Goal: Information Seeking & Learning: Learn about a topic

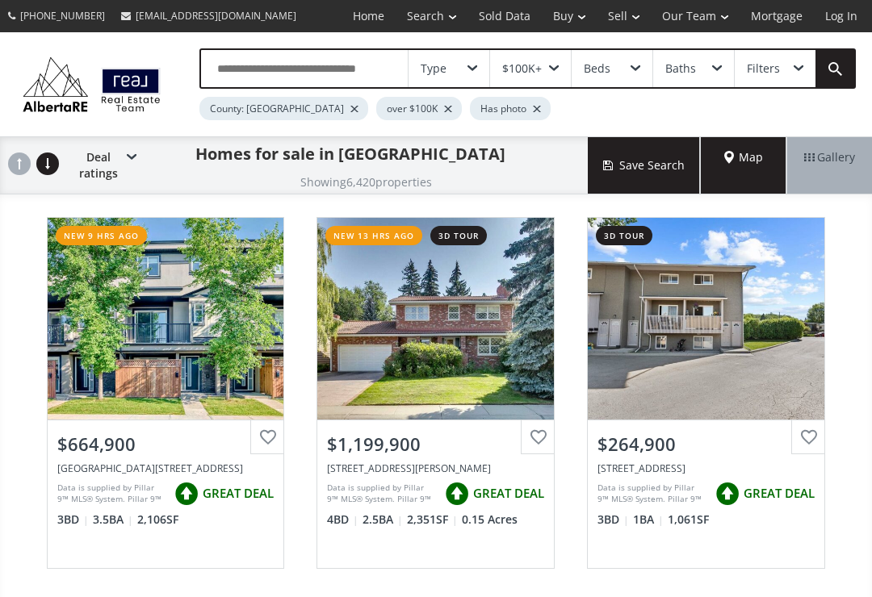
click at [471, 66] on span at bounding box center [472, 68] width 10 height 6
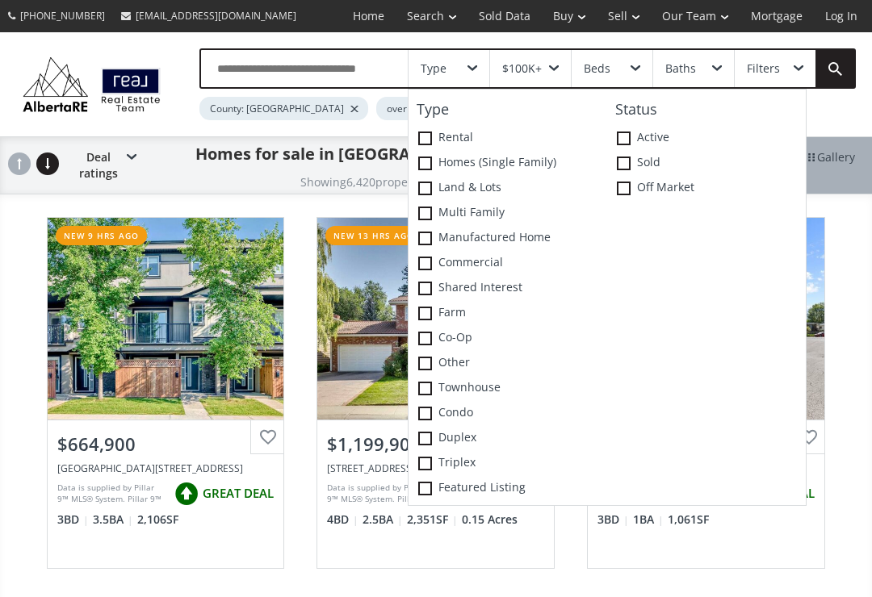
click at [427, 164] on span at bounding box center [425, 164] width 14 height 14
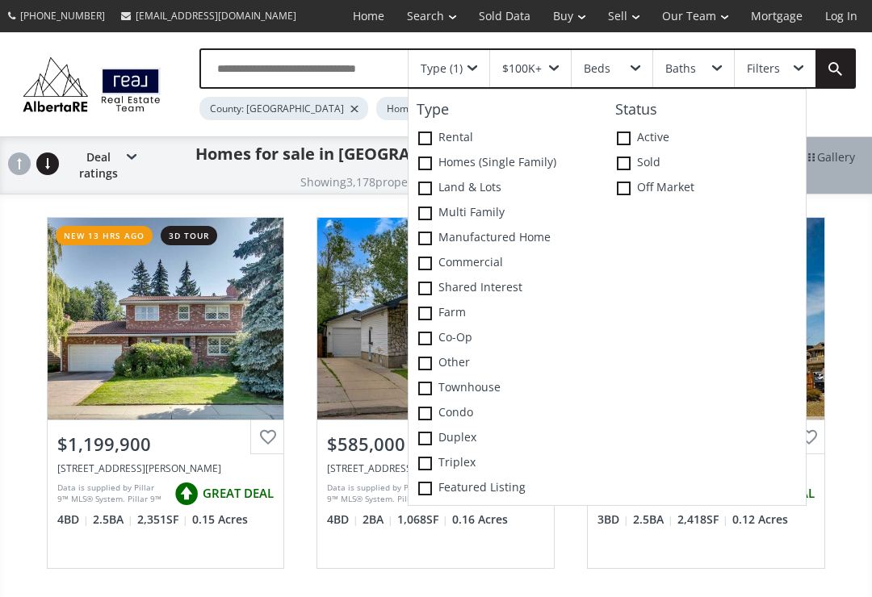
click at [625, 73] on div "Beds" at bounding box center [611, 68] width 81 height 37
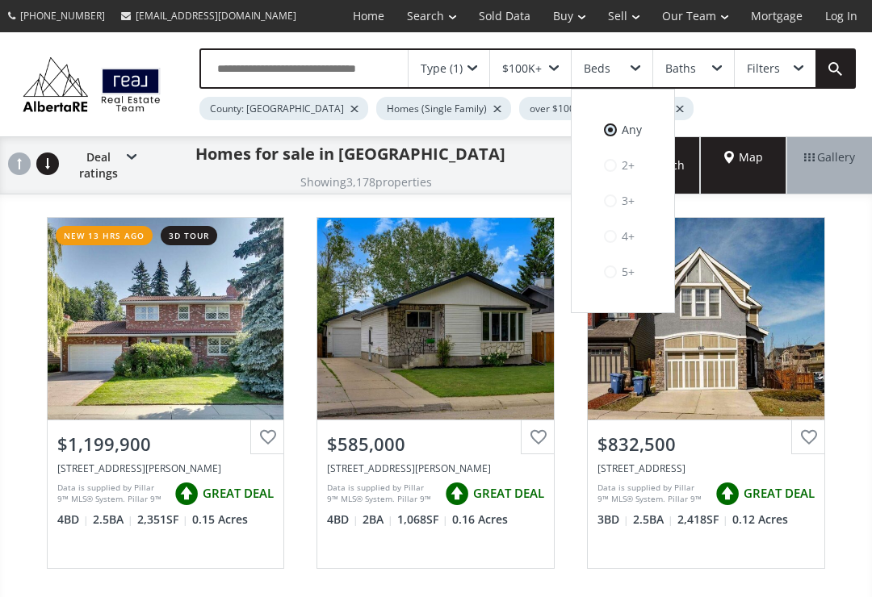
click at [619, 168] on label "2+" at bounding box center [623, 165] width 70 height 27
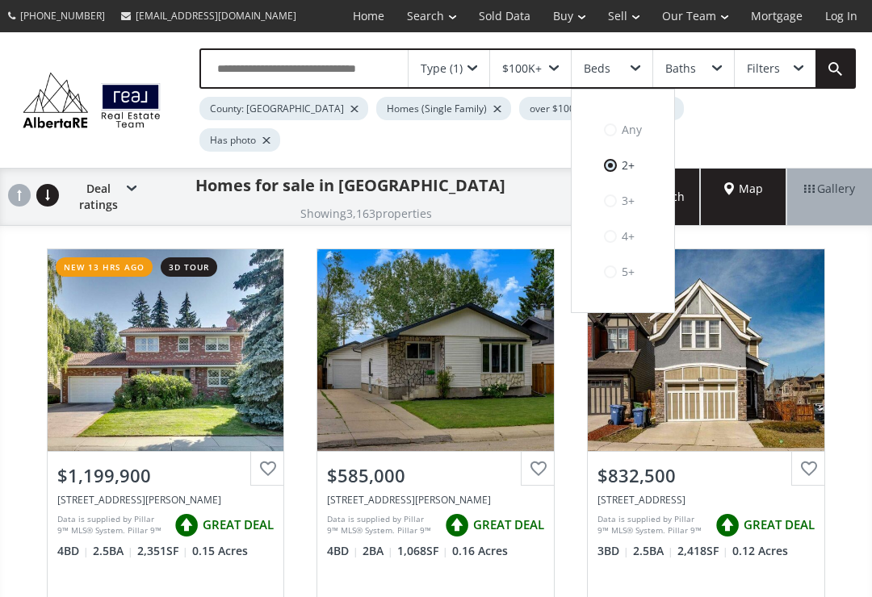
click at [787, 73] on div "Filters" at bounding box center [774, 68] width 81 height 37
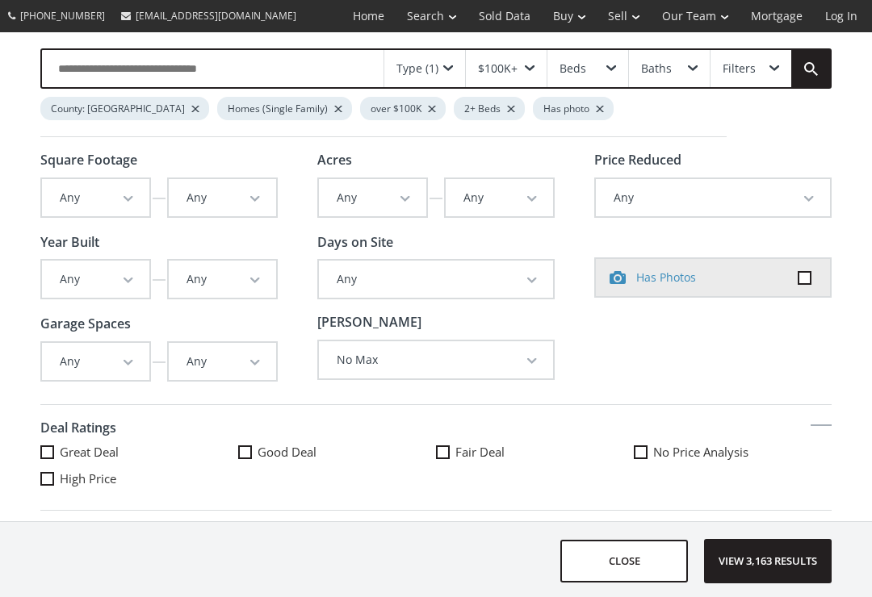
click at [126, 274] on button "Any" at bounding box center [95, 279] width 107 height 37
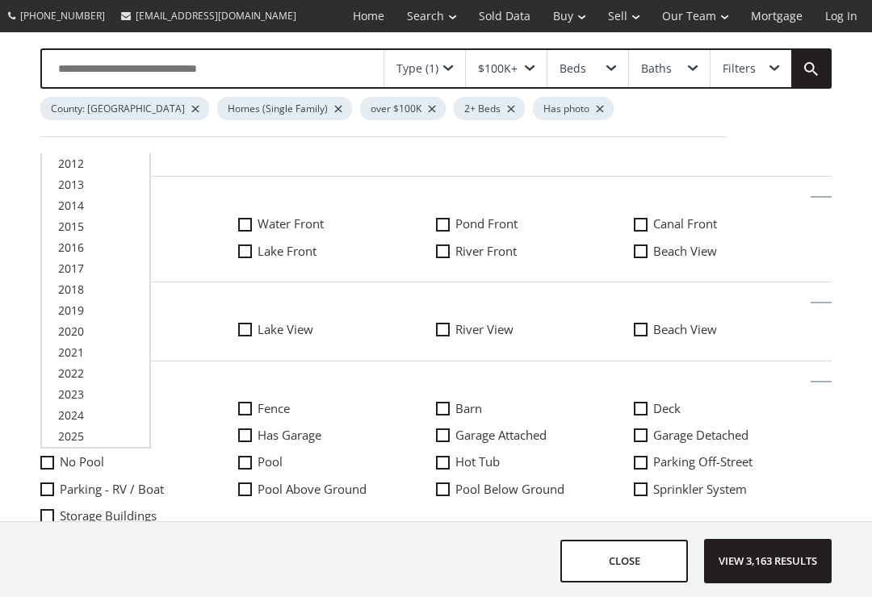
scroll to position [529, 0]
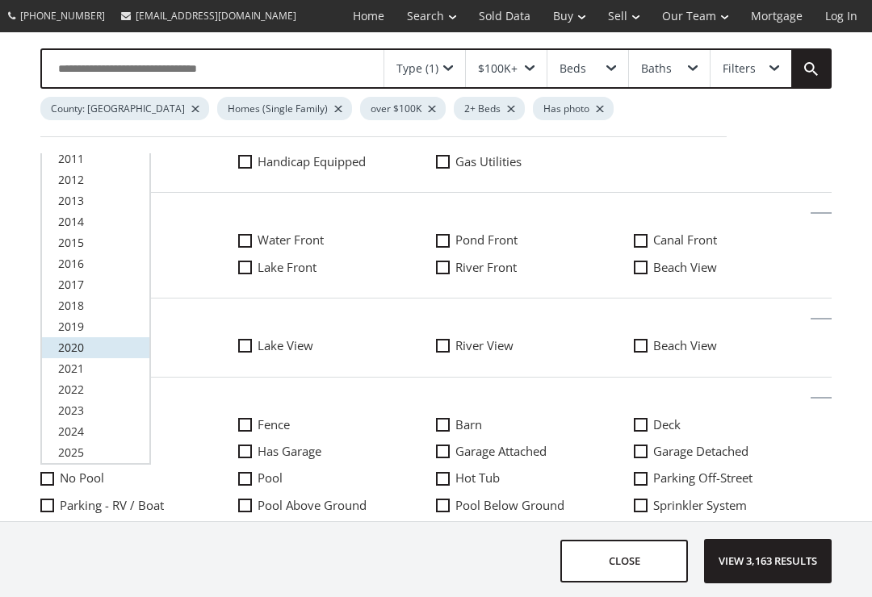
click at [79, 345] on span "2020" at bounding box center [71, 347] width 26 height 15
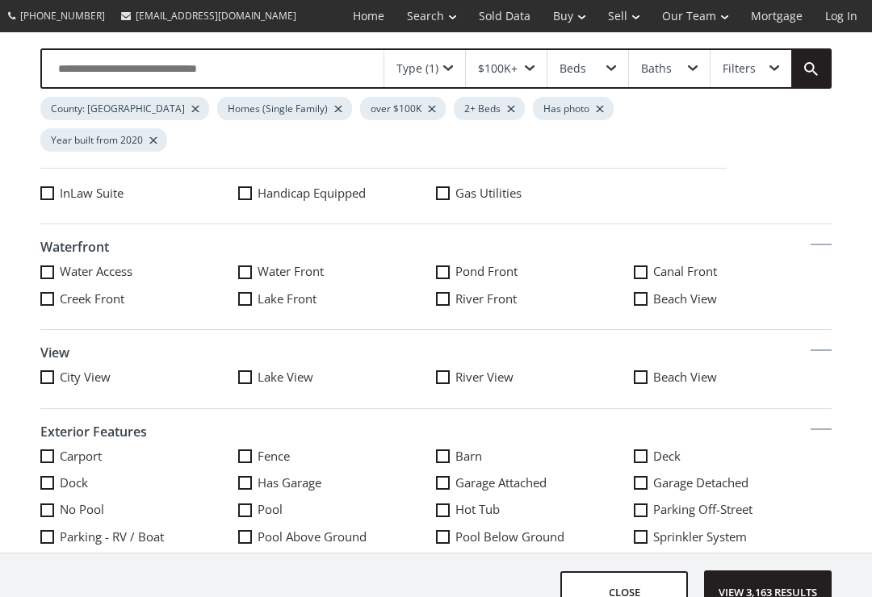
scroll to position [0, 0]
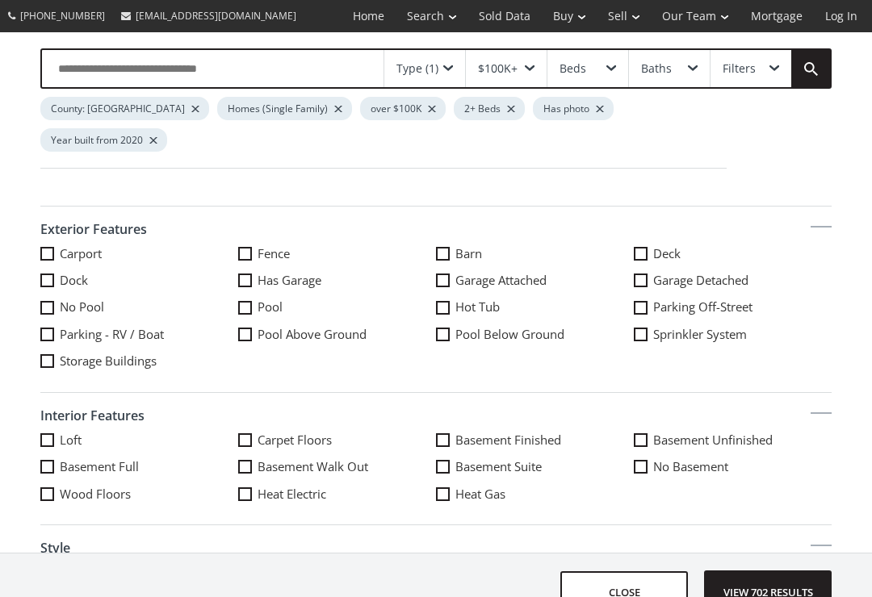
scroll to position [732, 0]
click at [445, 273] on span at bounding box center [443, 280] width 14 height 14
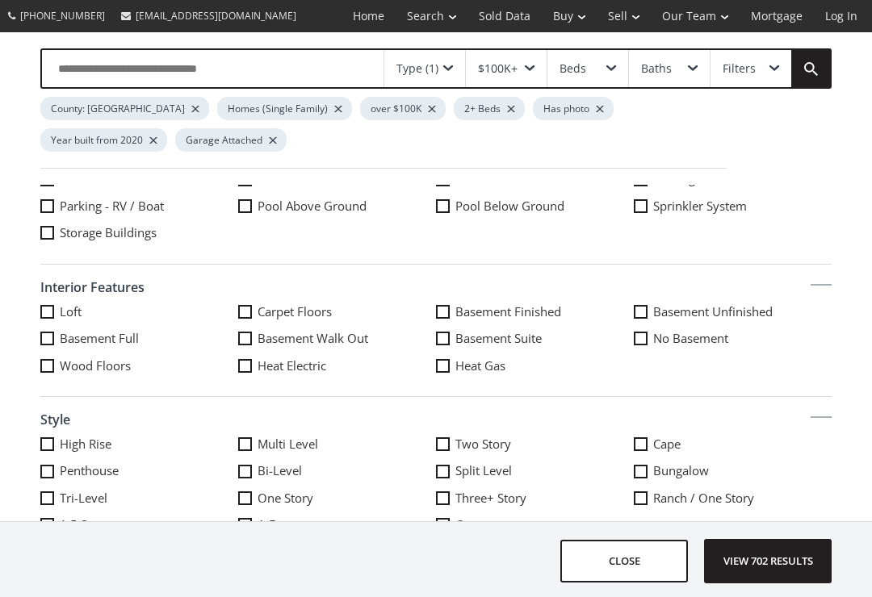
scroll to position [873, 0]
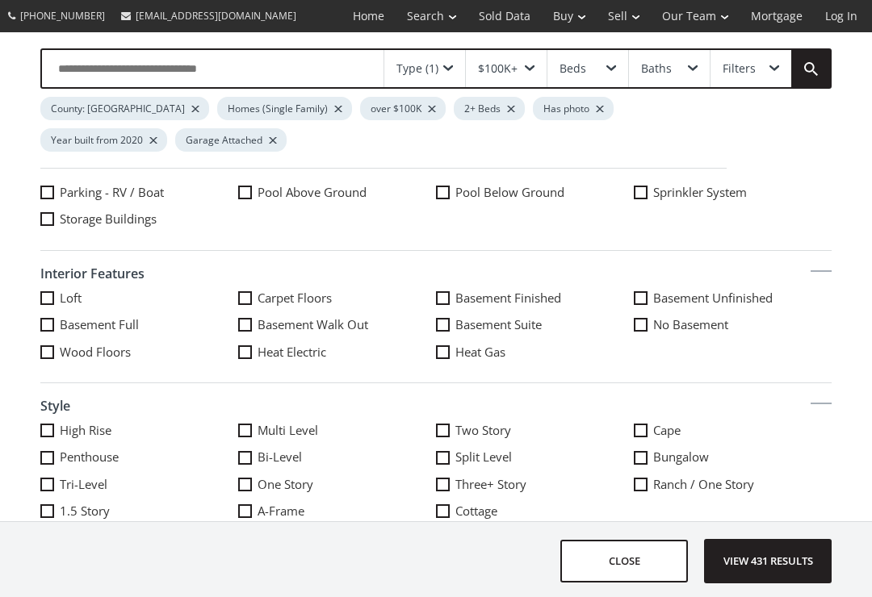
click at [639, 451] on span at bounding box center [641, 458] width 14 height 14
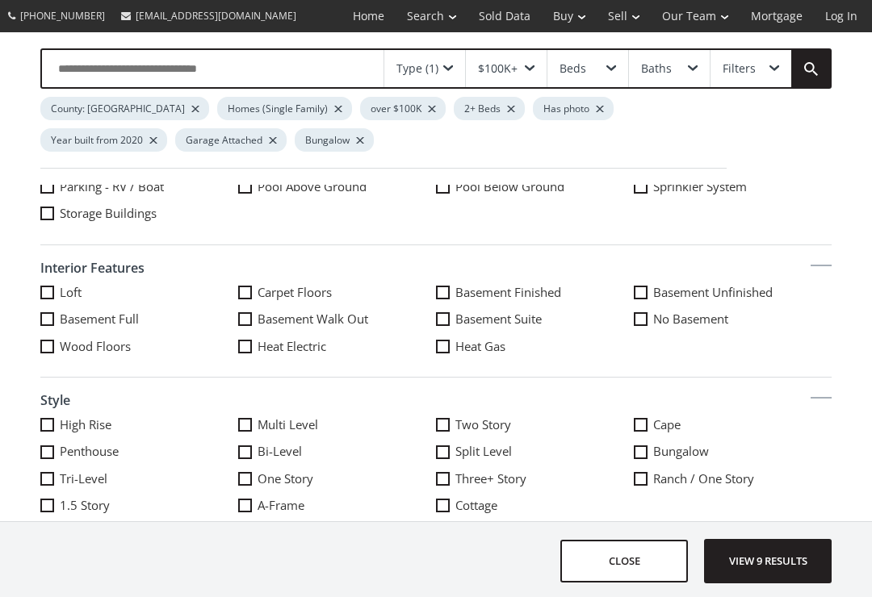
scroll to position [876, 0]
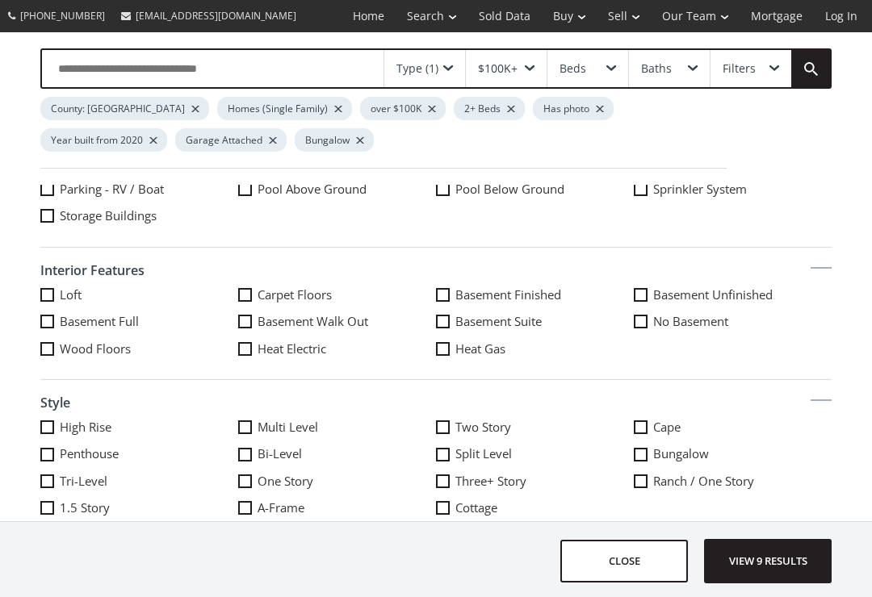
click at [775, 583] on span "View 9 results" at bounding box center [768, 561] width 118 height 43
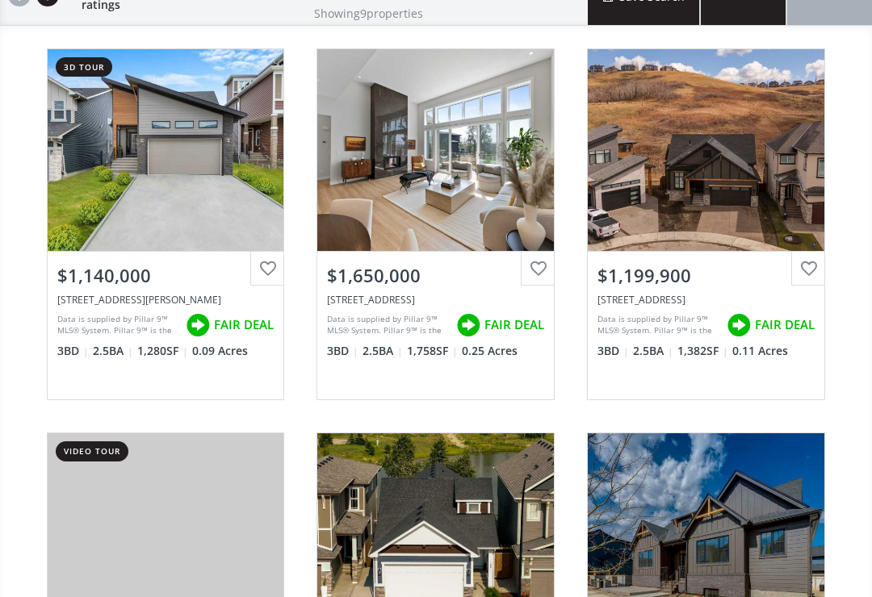
scroll to position [183, 0]
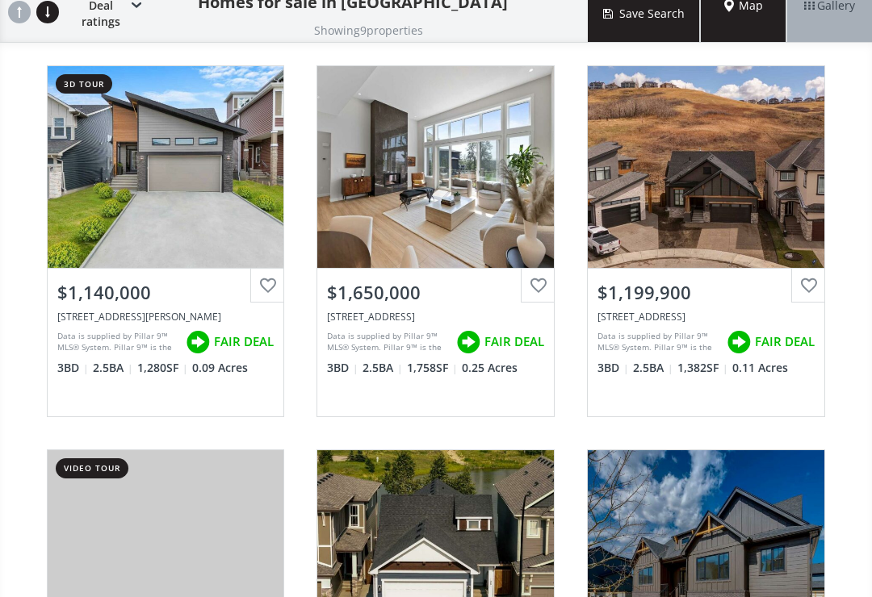
click at [182, 207] on div "View Photos & Details" at bounding box center [166, 167] width 236 height 202
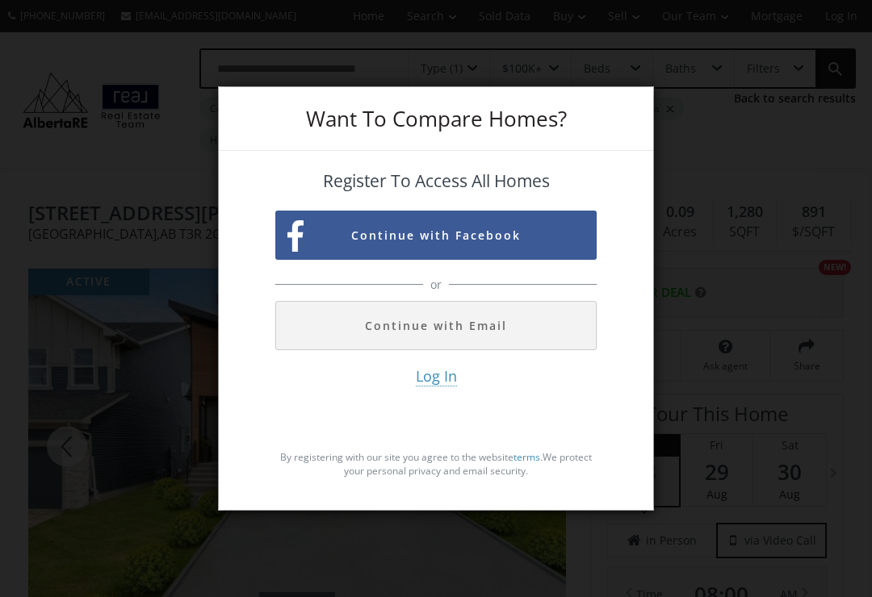
click at [489, 247] on button "Continue with Facebook" at bounding box center [435, 235] width 321 height 49
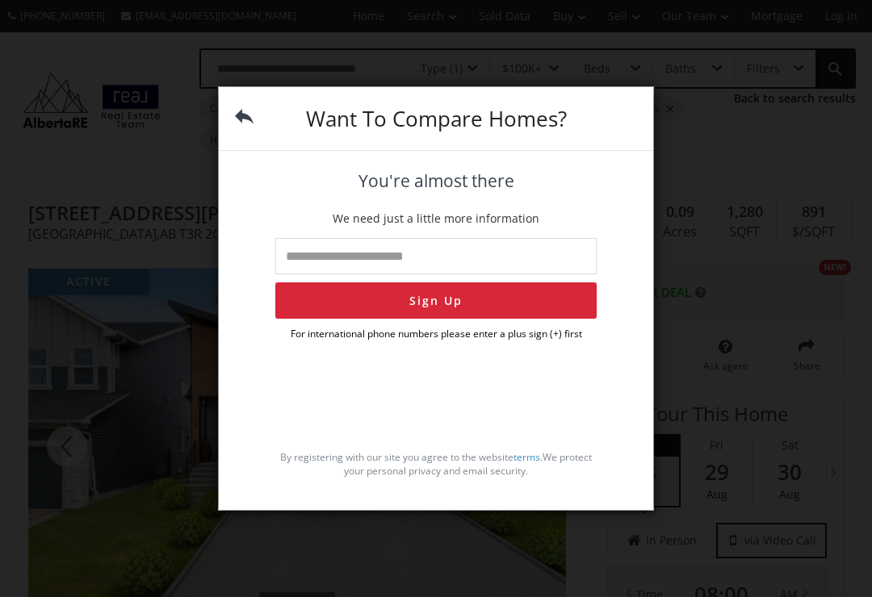
click at [113, 179] on div "Want To Compare Homes? You're almost there We need just a little more informati…" at bounding box center [436, 298] width 872 height 597
click at [525, 389] on div "By registering with our site you agree to the website terms . We protect your p…" at bounding box center [435, 417] width 321 height 137
click at [251, 121] on img at bounding box center [244, 116] width 19 height 19
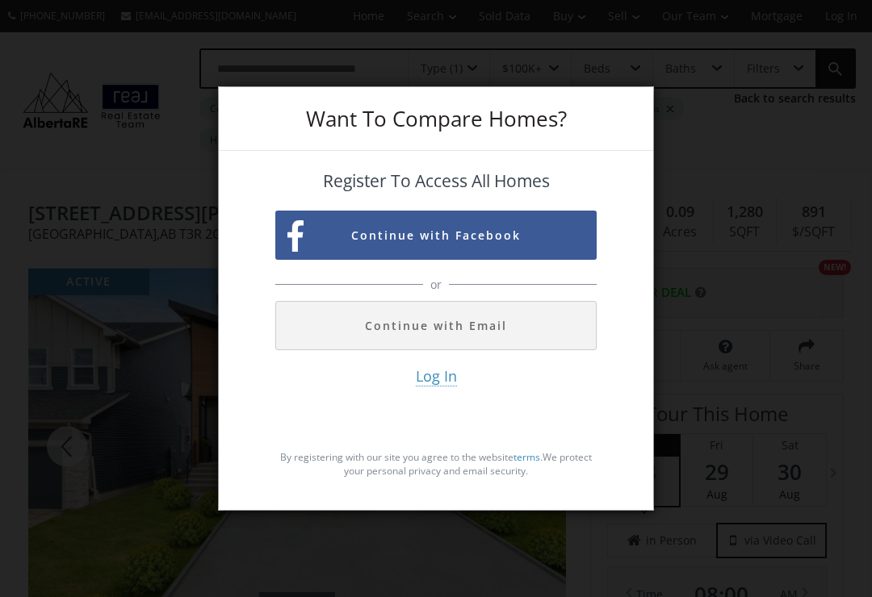
click at [620, 139] on div "Want To Compare Homes?" at bounding box center [436, 119] width 434 height 64
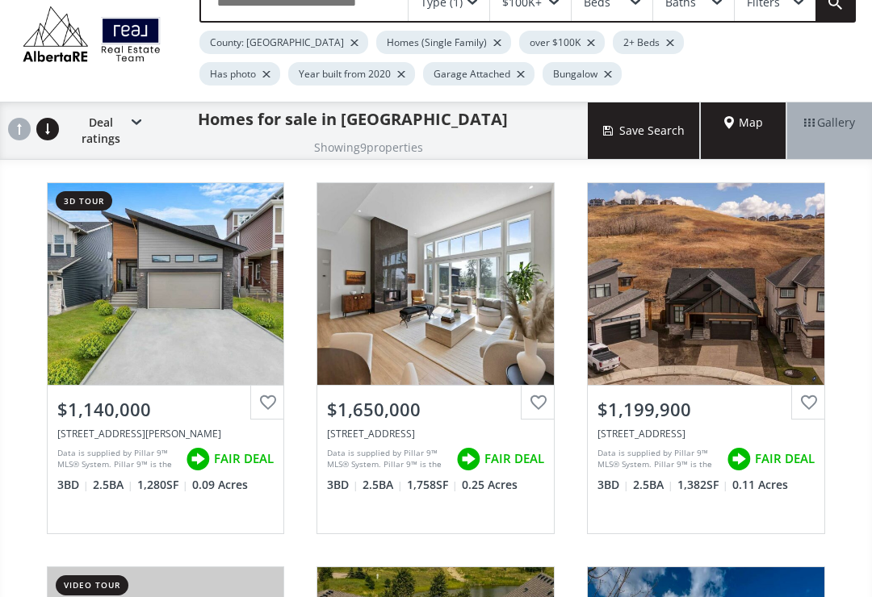
scroll to position [66, 0]
click at [178, 304] on div "View Photos & Details" at bounding box center [166, 284] width 236 height 202
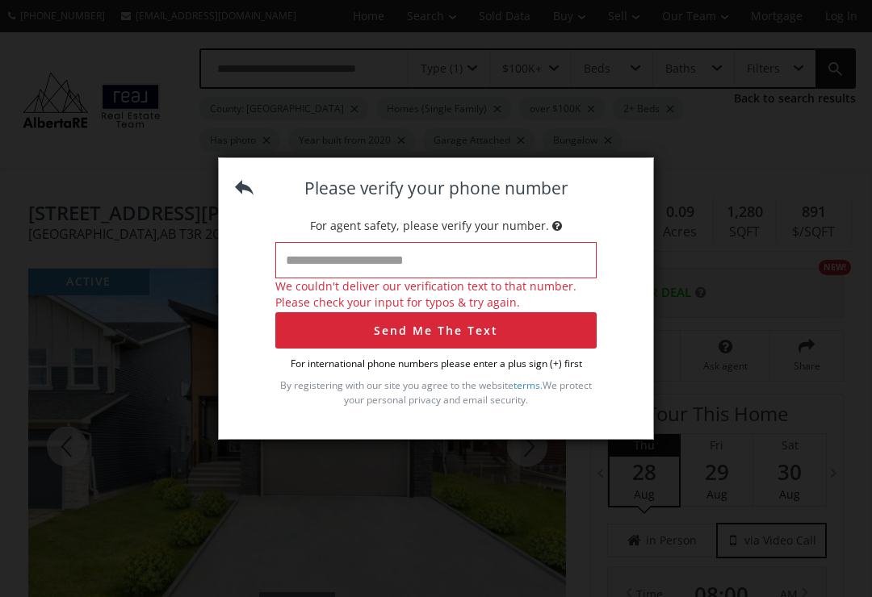
click at [327, 270] on input "tel" at bounding box center [435, 260] width 321 height 36
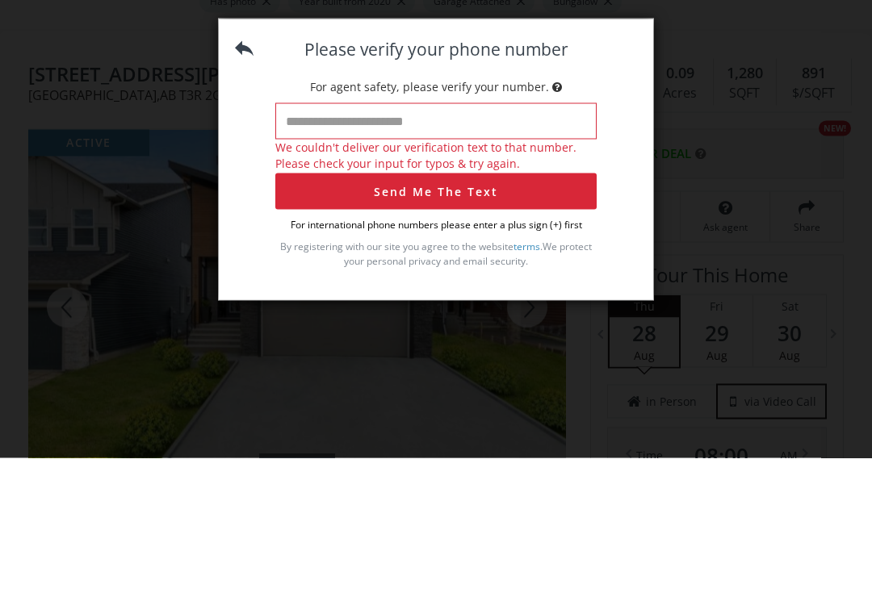
click at [353, 242] on input "tel" at bounding box center [435, 260] width 321 height 36
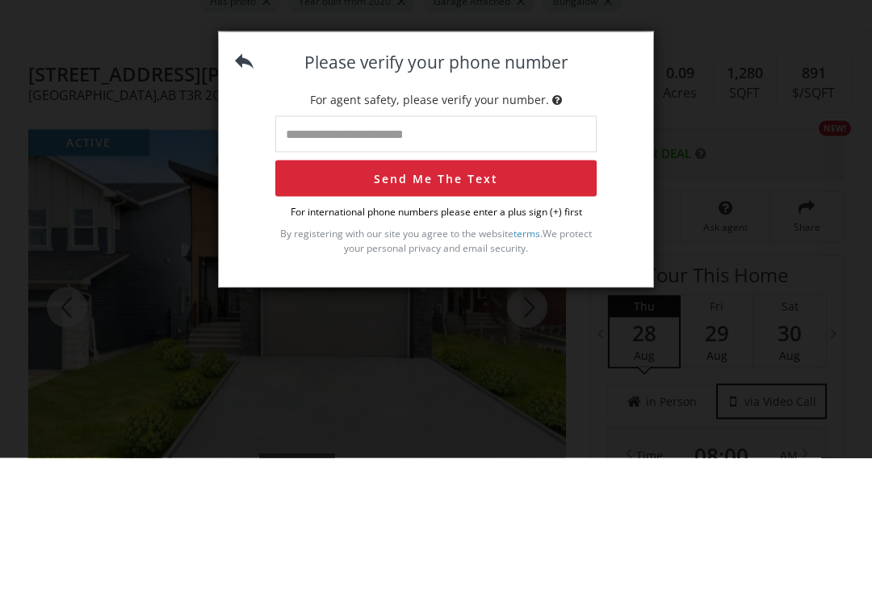
click at [320, 255] on input "tel" at bounding box center [435, 273] width 321 height 36
click at [633, 171] on div "Please verify your phone number For agent safety, please verify your number. Se…" at bounding box center [436, 292] width 434 height 243
